Goal: Task Accomplishment & Management: Manage account settings

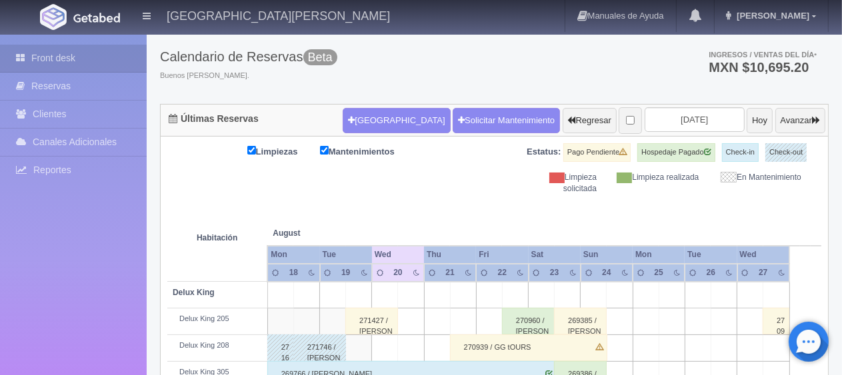
scroll to position [133, 0]
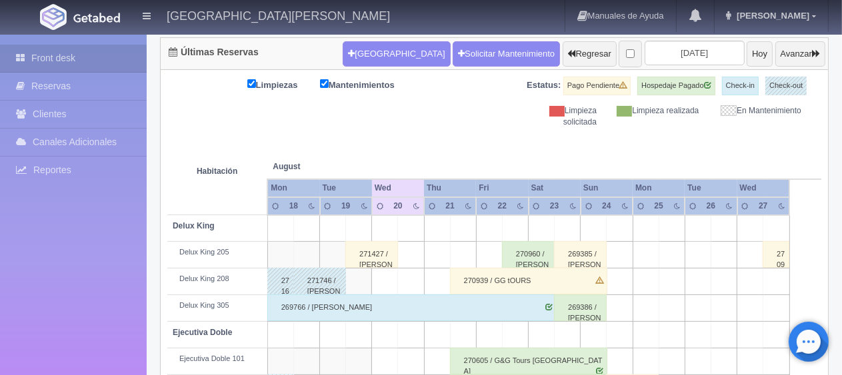
click at [383, 260] on div "271427 / [PERSON_NAME]" at bounding box center [371, 254] width 53 height 27
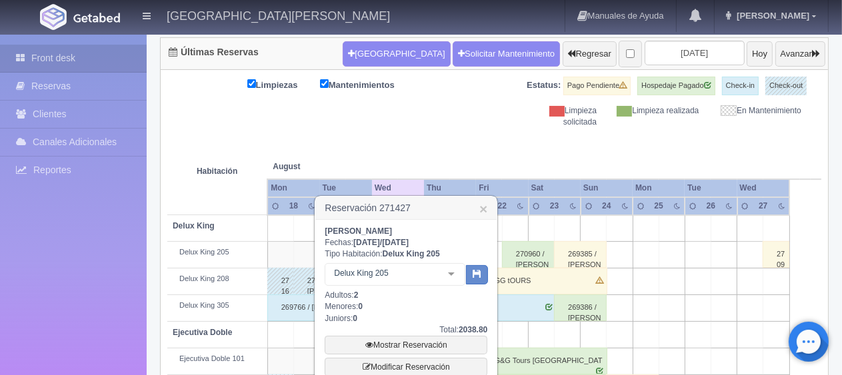
scroll to position [200, 0]
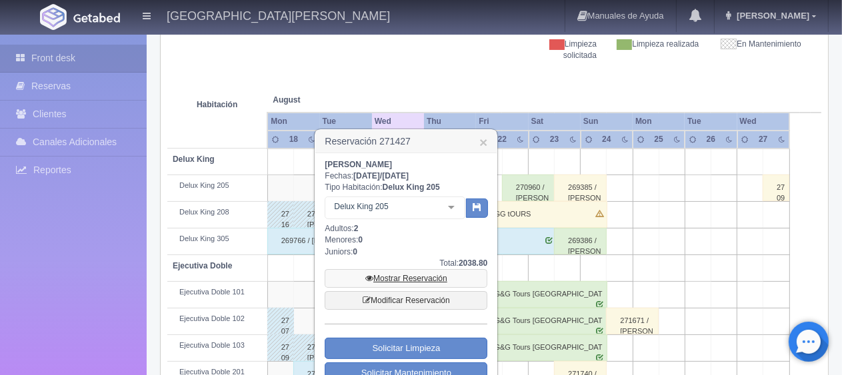
click at [403, 276] on link "Mostrar Reservación" at bounding box center [406, 278] width 163 height 19
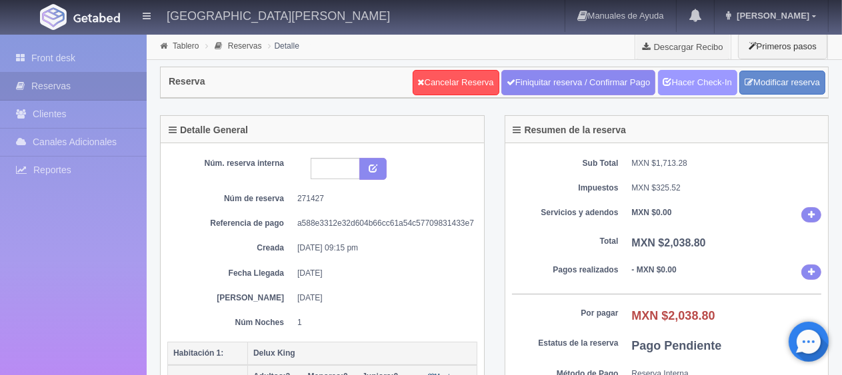
click at [693, 81] on link "Hacer Check-In" at bounding box center [697, 82] width 79 height 25
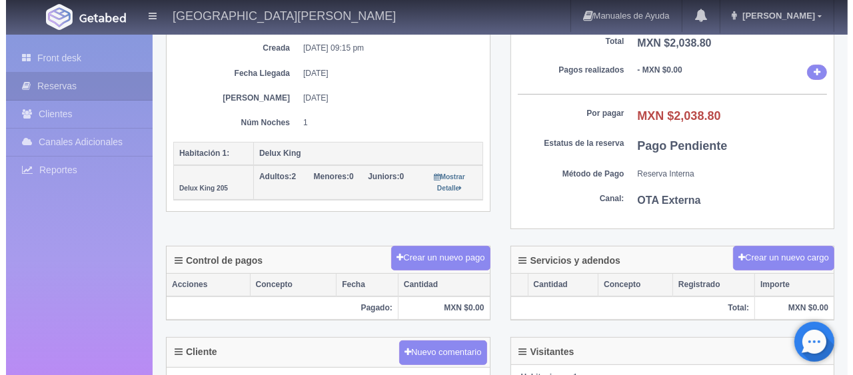
scroll to position [267, 0]
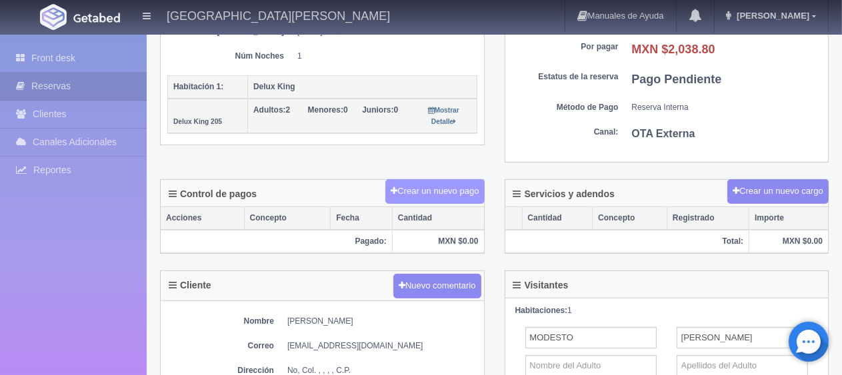
click at [455, 189] on button "Crear un nuevo pago" at bounding box center [434, 191] width 99 height 25
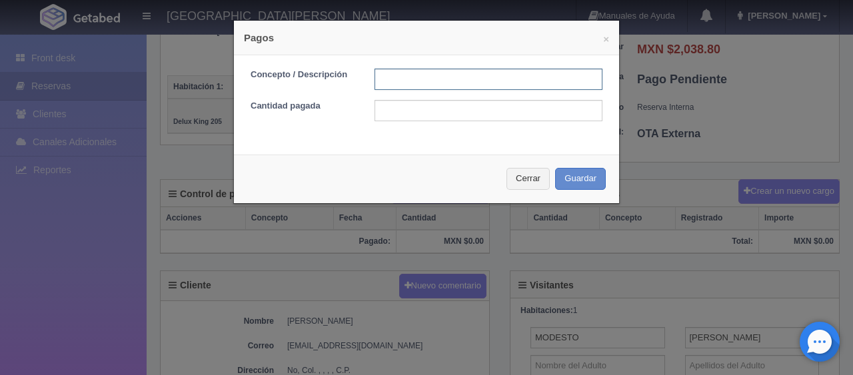
click at [441, 85] on input "text" at bounding box center [489, 79] width 228 height 21
type input "Total Tarjeta"
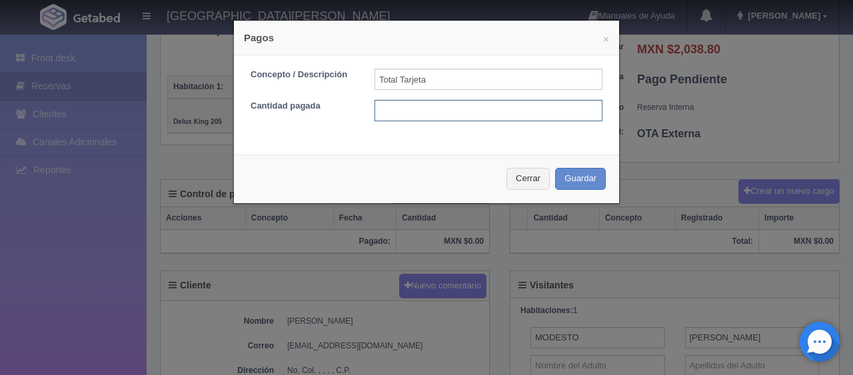
click at [453, 113] on input "text" at bounding box center [489, 110] width 228 height 21
type input "2038.80"
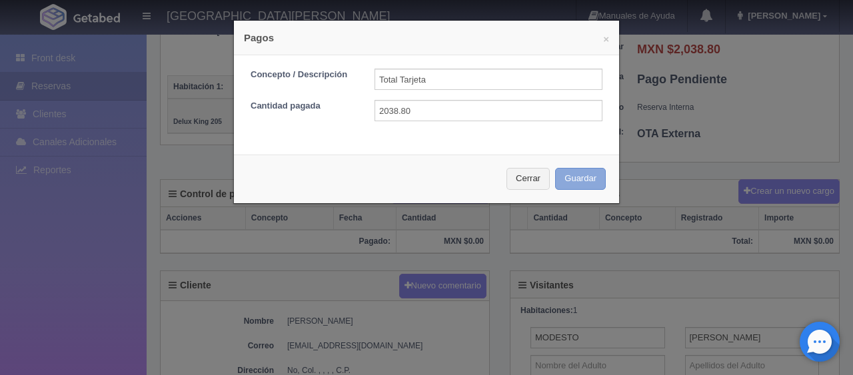
click at [584, 177] on button "Guardar" at bounding box center [580, 179] width 51 height 22
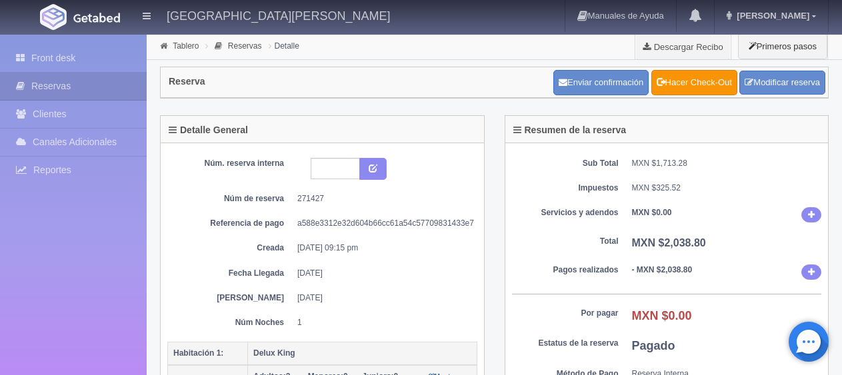
scroll to position [267, 0]
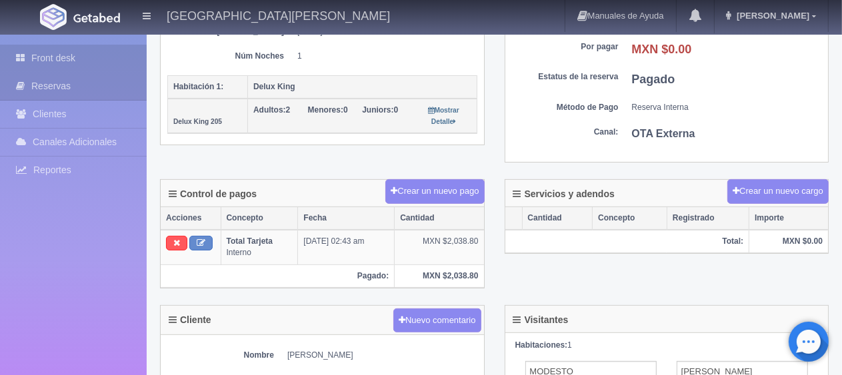
click at [41, 61] on link "Front desk" at bounding box center [73, 58] width 147 height 27
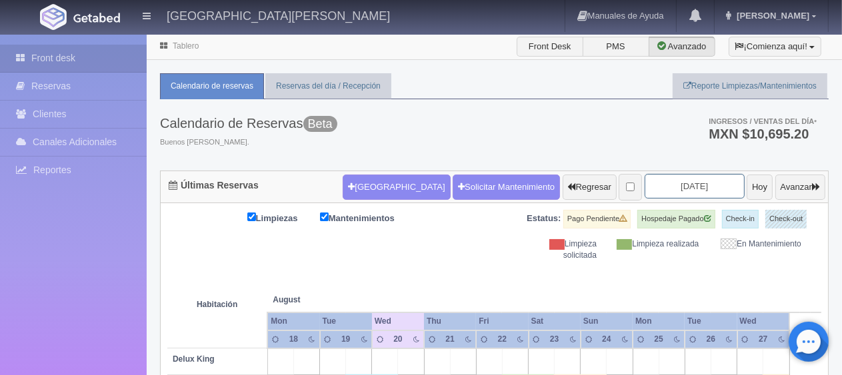
click at [686, 188] on input "2025-08-20" at bounding box center [695, 186] width 100 height 25
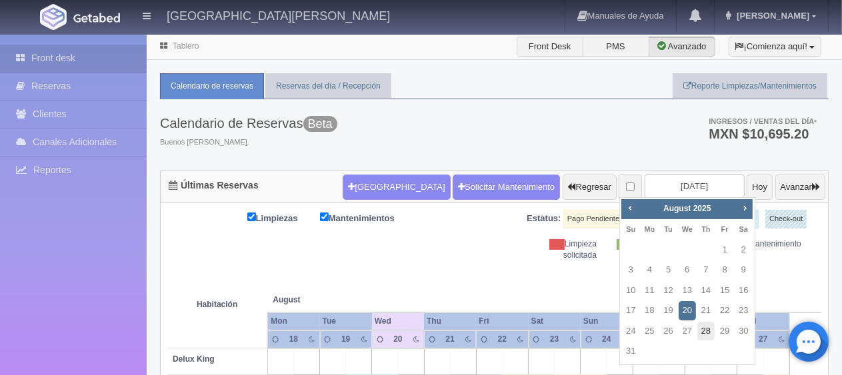
click at [708, 329] on link "28" at bounding box center [705, 331] width 17 height 19
type input "[DATE]"
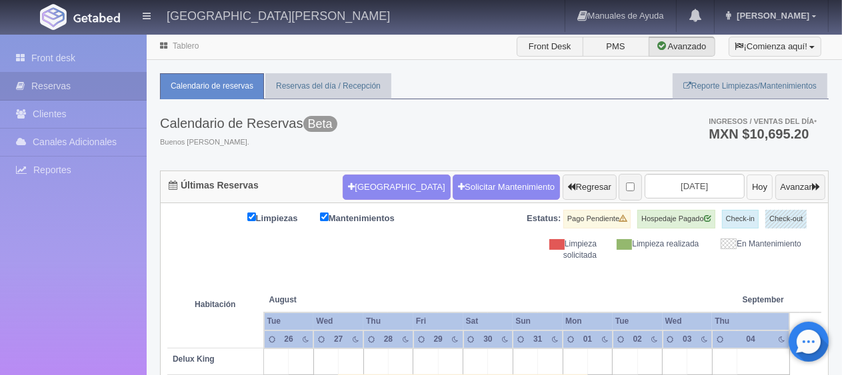
click at [747, 187] on button "Hoy" at bounding box center [760, 187] width 26 height 25
